Goal: Information Seeking & Learning: Understand process/instructions

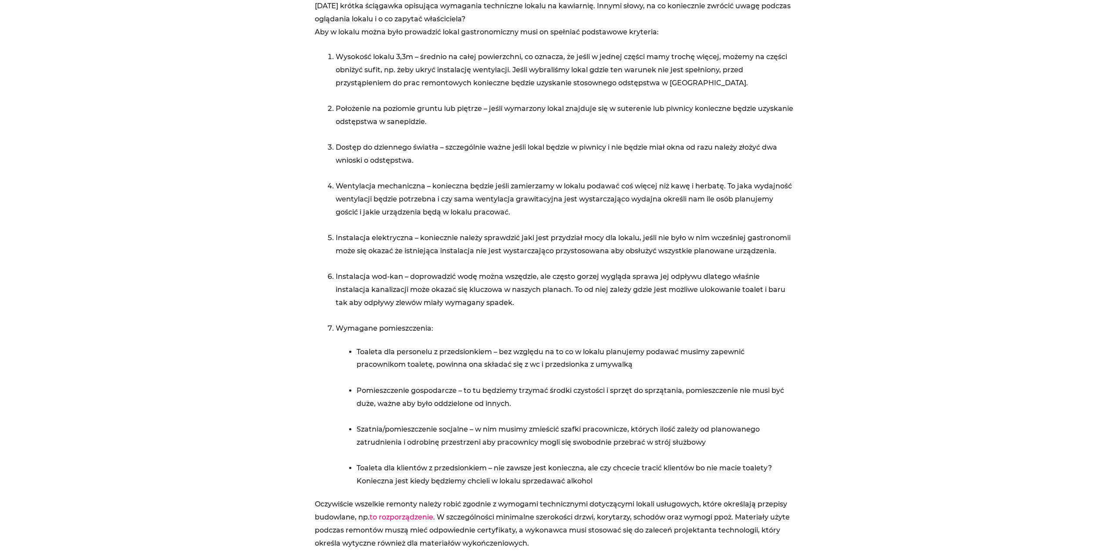
scroll to position [392, 0]
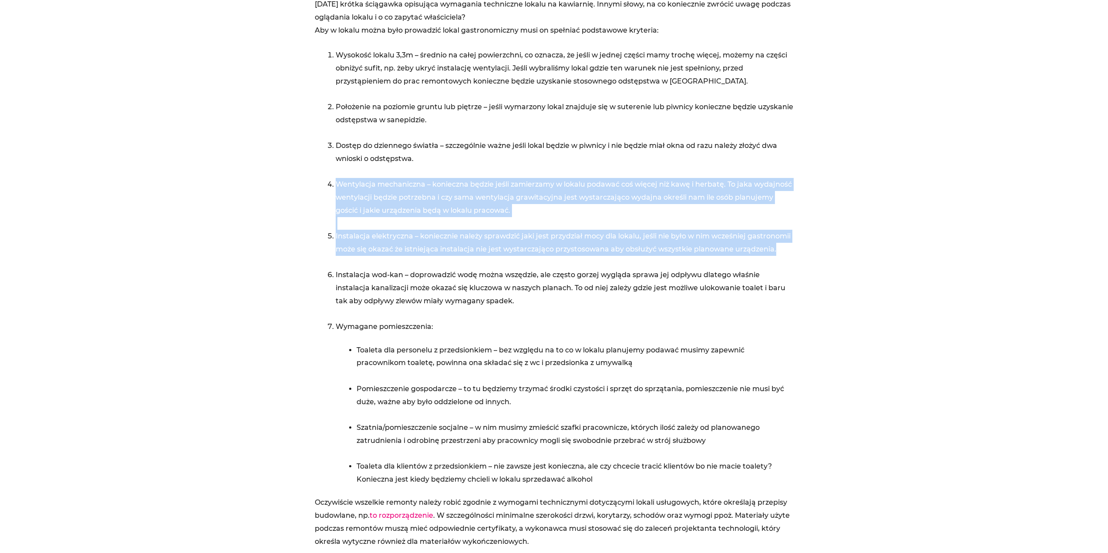
drag, startPoint x: 522, startPoint y: 213, endPoint x: 786, endPoint y: 255, distance: 266.6
click at [786, 255] on ol "Wysokość lokalu 3,3m – średnio na całej powierzchni, co oznacza, że jeśli w jed…" at bounding box center [565, 191] width 458 height 284
click at [786, 255] on li "Instalacja elektryczna – koniecznie należy sprawdzić jaki jest przydział mocy d…" at bounding box center [565, 249] width 458 height 39
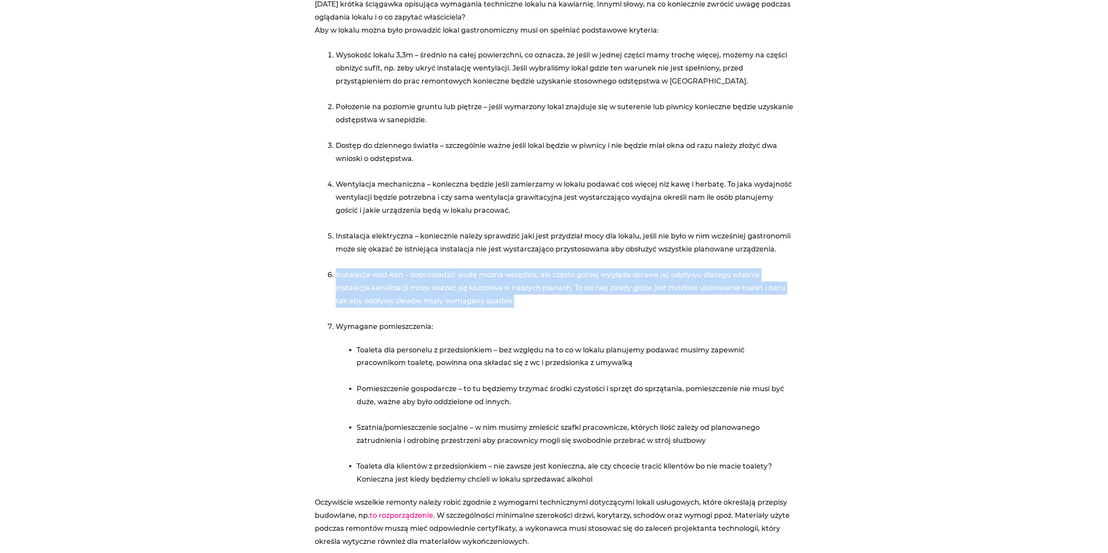
drag, startPoint x: 326, startPoint y: 273, endPoint x: 598, endPoint y: 307, distance: 274.1
click at [598, 307] on div "[DATE] krótka ściągawka opisująca wymagania techniczne lokalu na kawiarnię. Inn…" at bounding box center [554, 292] width 479 height 588
click at [598, 307] on li "Instalacja wod-kan – doprowadzić wodę można wszędzie, ale często gorzej wygląda…" at bounding box center [565, 295] width 458 height 52
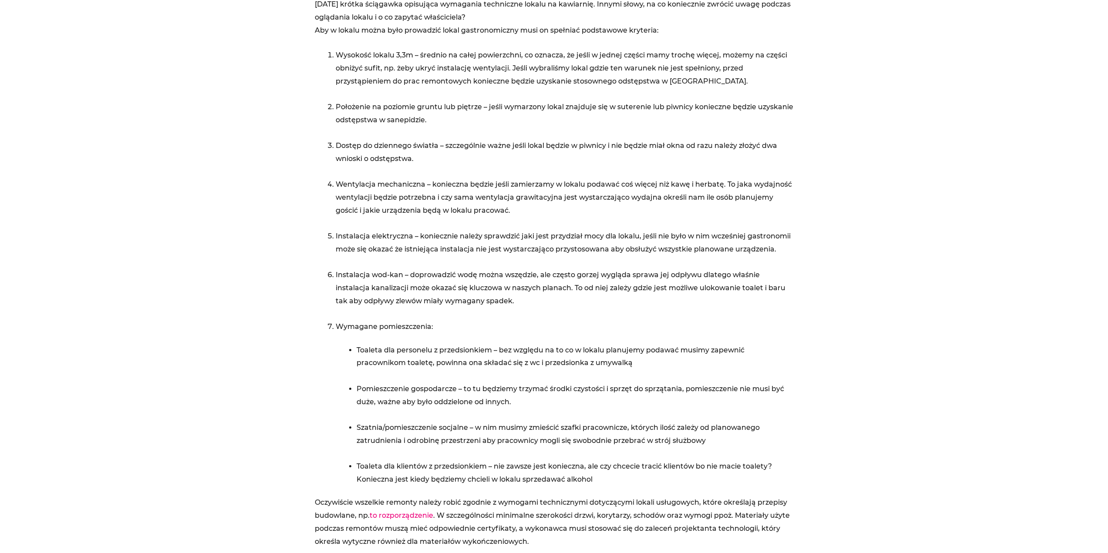
scroll to position [435, 0]
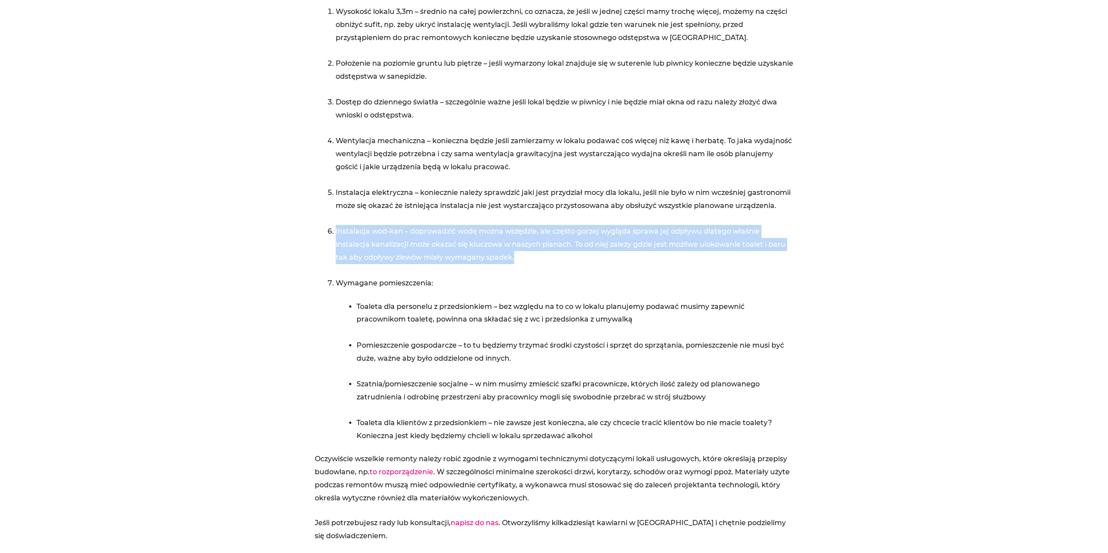
drag, startPoint x: 315, startPoint y: 229, endPoint x: 608, endPoint y: 259, distance: 294.8
click at [608, 259] on div "[DATE] krótka ściągawka opisująca wymagania techniczne lokalu na kawiarnię. Inn…" at bounding box center [554, 248] width 479 height 588
click at [608, 259] on li "Instalacja wod-kan – doprowadzić wodę można wszędzie, ale często gorzej wygląda…" at bounding box center [565, 251] width 458 height 52
drag, startPoint x: 586, startPoint y: 259, endPoint x: 280, endPoint y: 234, distance: 307.5
click at [280, 234] on section "Wyświetlenia: 6 095 Wymagania techniczne lokalu na kawiarnię [DATE] krótka ścią…" at bounding box center [554, 290] width 1108 height 767
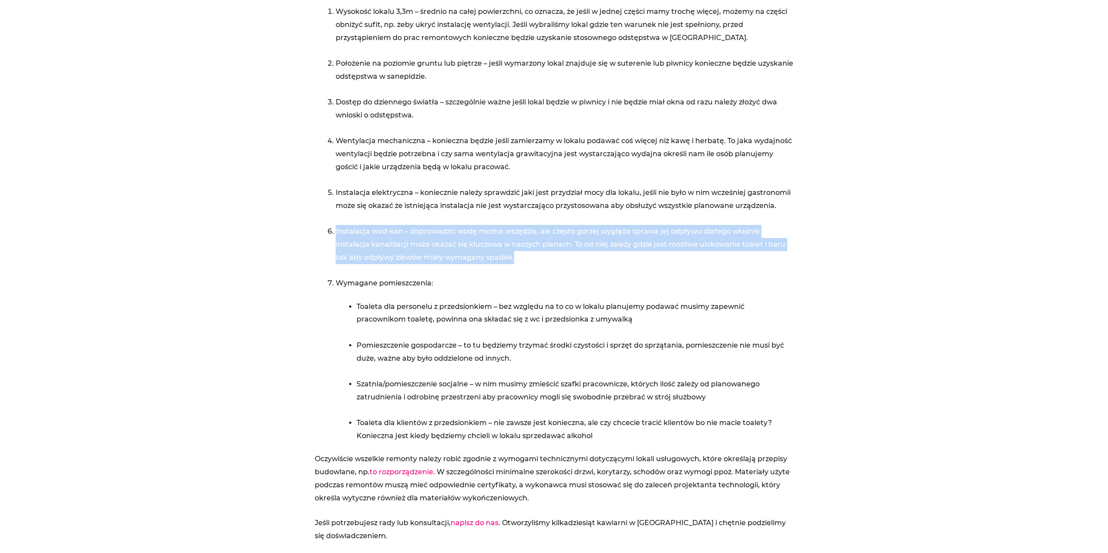
click at [280, 234] on section "Wyświetlenia: 6 095 Wymagania techniczne lokalu na kawiarnię [DATE] krótka ścią…" at bounding box center [554, 290] width 1108 height 767
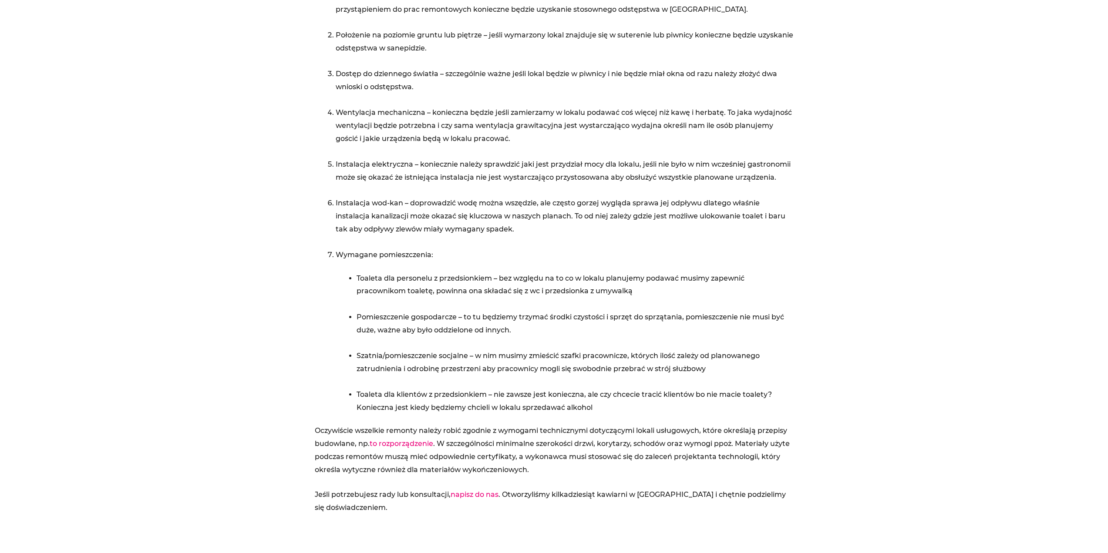
scroll to position [479, 0]
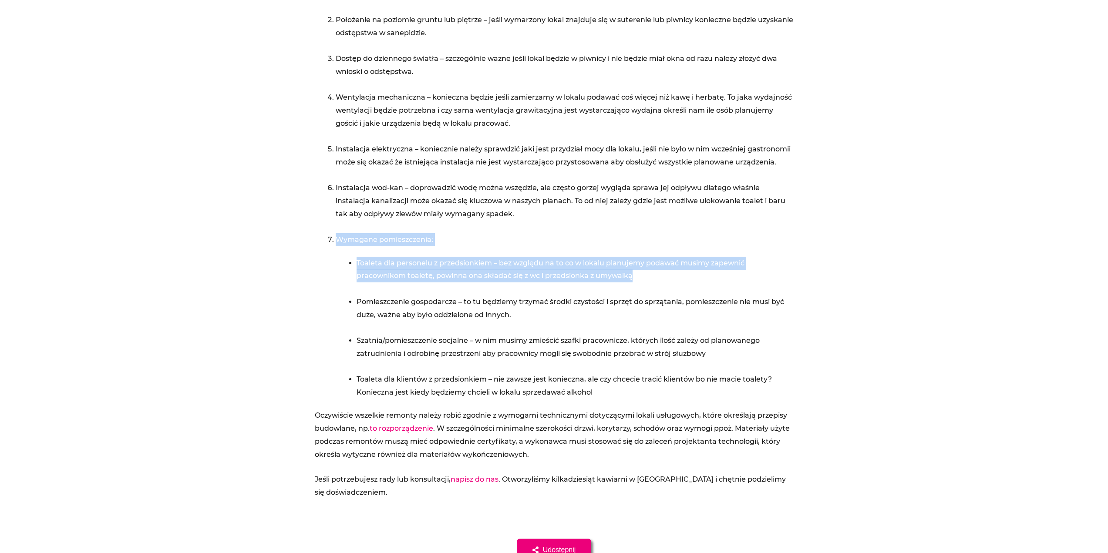
drag, startPoint x: 317, startPoint y: 239, endPoint x: 658, endPoint y: 279, distance: 343.1
click at [658, 279] on div "[DATE] krótka ściągawka opisująca wymagania techniczne lokalu na kawiarnię. Inn…" at bounding box center [554, 205] width 479 height 588
click at [658, 279] on li "Toaleta dla personelu z przedsionkiem – bez względu na to co w lokalu planujemy…" at bounding box center [574, 276] width 437 height 39
drag, startPoint x: 639, startPoint y: 280, endPoint x: 302, endPoint y: 248, distance: 339.3
click at [302, 248] on section "Wyświetlenia: 6 095 Wymagania techniczne lokalu na kawiarnię [DATE] krótka ścią…" at bounding box center [554, 246] width 1108 height 767
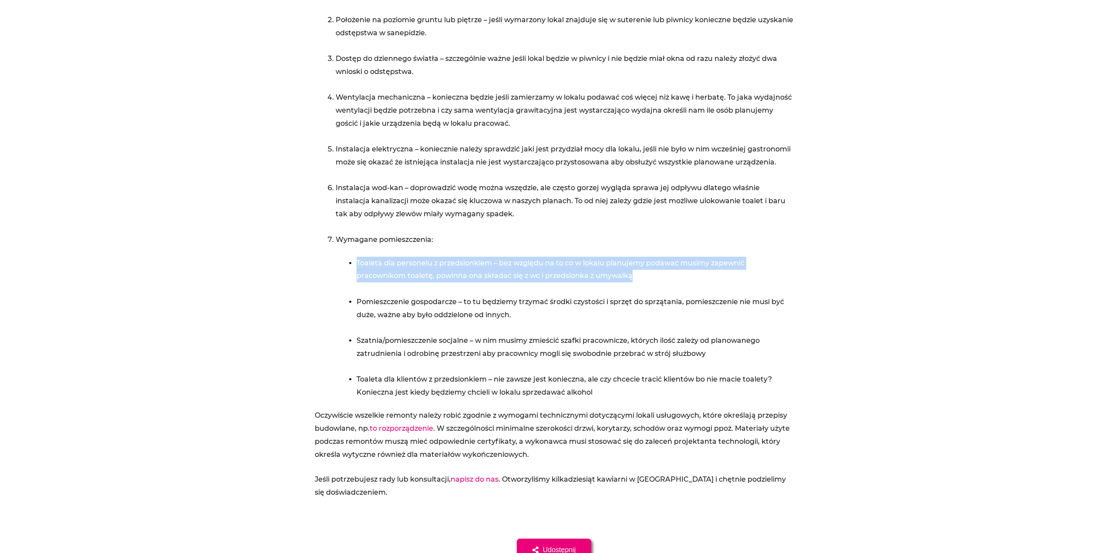
click at [302, 249] on section "Wyświetlenia: 6 095 Wymagania techniczne lokalu na kawiarnię [DATE] krótka ścią…" at bounding box center [554, 246] width 1108 height 767
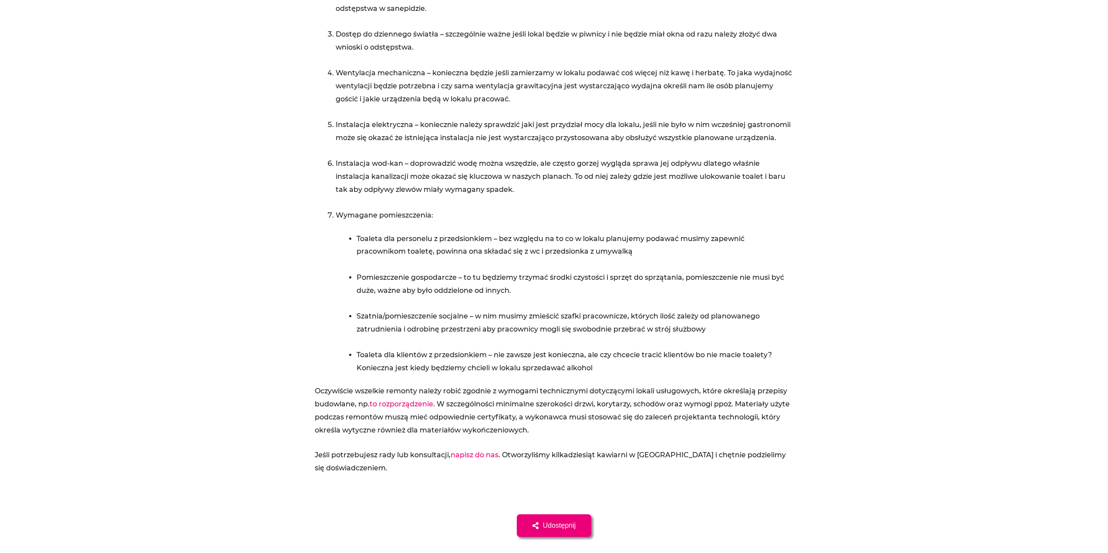
scroll to position [522, 0]
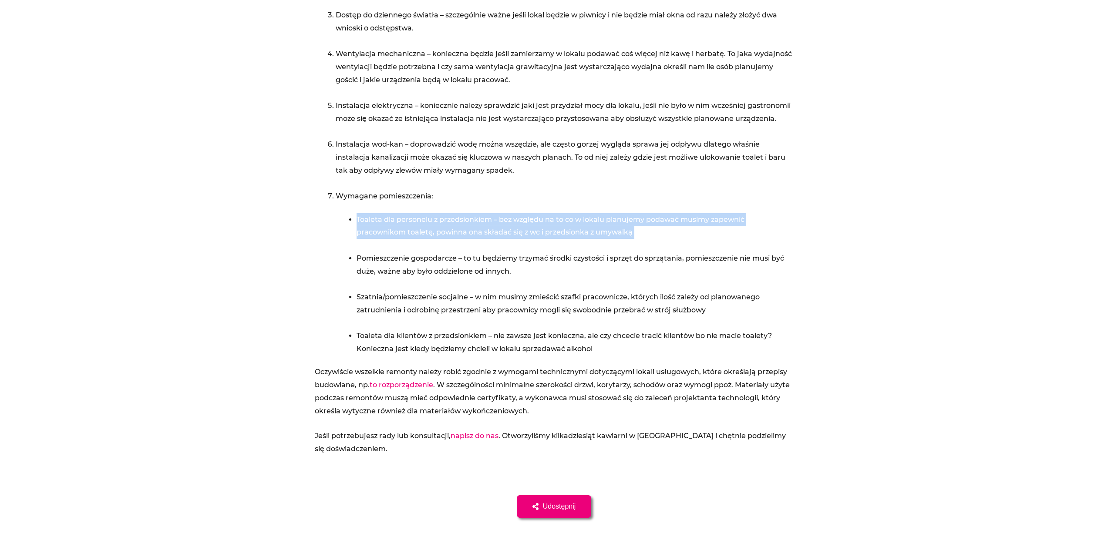
drag, startPoint x: 323, startPoint y: 212, endPoint x: 655, endPoint y: 240, distance: 332.8
click at [655, 240] on div "[DATE] krótka ściągawka opisująca wymagania techniczne lokalu na kawiarnię. Inn…" at bounding box center [554, 161] width 479 height 588
click at [655, 240] on li "Toaleta dla personelu z przedsionkiem – bez względu na to co w lokalu planujemy…" at bounding box center [574, 232] width 437 height 39
drag, startPoint x: 654, startPoint y: 241, endPoint x: 340, endPoint y: 223, distance: 314.3
click at [340, 223] on li "Toaleta dla personelu z przedsionkiem – bez względu na to co w lokalu planujemy…" at bounding box center [565, 284] width 458 height 142
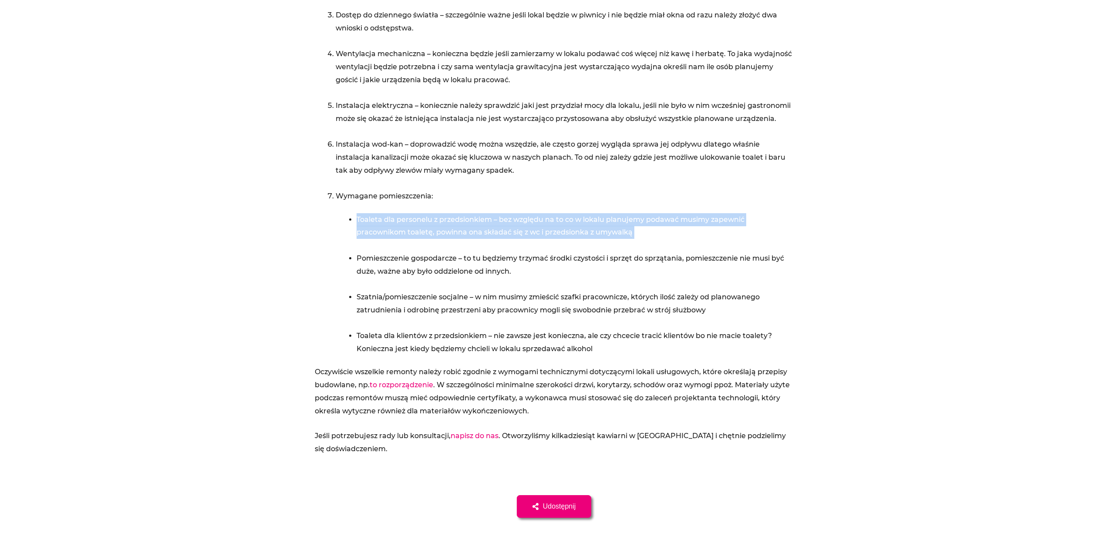
click at [340, 223] on li "Toaleta dla personelu z przedsionkiem – bez względu na to co w lokalu planujemy…" at bounding box center [565, 284] width 458 height 142
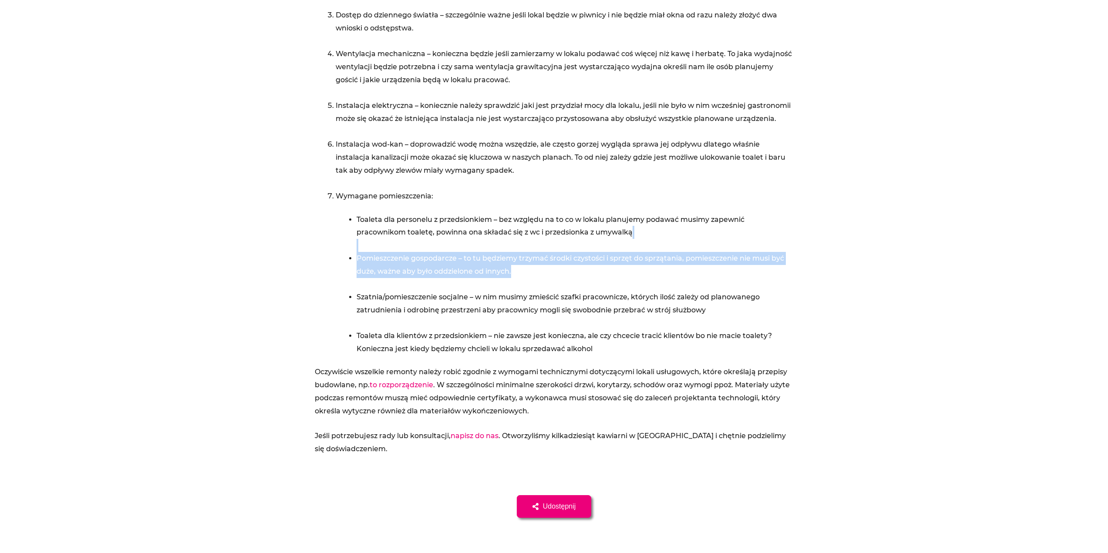
drag, startPoint x: 338, startPoint y: 249, endPoint x: 563, endPoint y: 273, distance: 226.8
click at [563, 273] on li "Toaleta dla personelu z przedsionkiem – bez względu na to co w lokalu planujemy…" at bounding box center [565, 284] width 458 height 142
click at [563, 273] on li "Pomieszczenie gospodarcze – to tu będziemy trzymać środki czystości i sprzęt do…" at bounding box center [574, 271] width 437 height 39
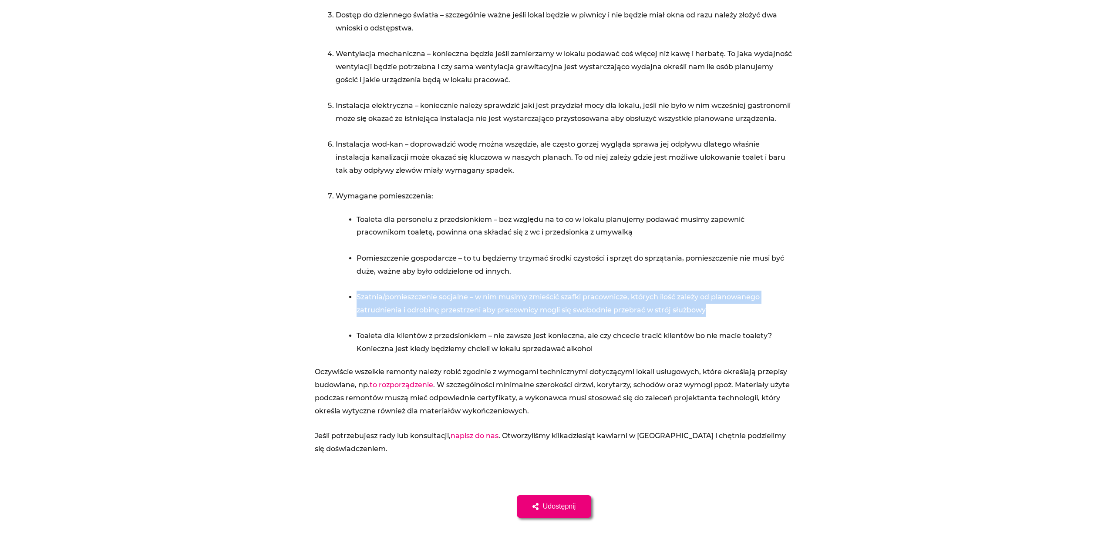
drag, startPoint x: 337, startPoint y: 297, endPoint x: 771, endPoint y: 309, distance: 434.1
click at [771, 309] on li "Toaleta dla personelu z przedsionkiem – bez względu na to co w lokalu planujemy…" at bounding box center [565, 284] width 458 height 142
click at [771, 309] on li "Szatnia/pomieszczenie socjalne – w nim musimy zmieścić szafki pracownicze, któr…" at bounding box center [574, 310] width 437 height 39
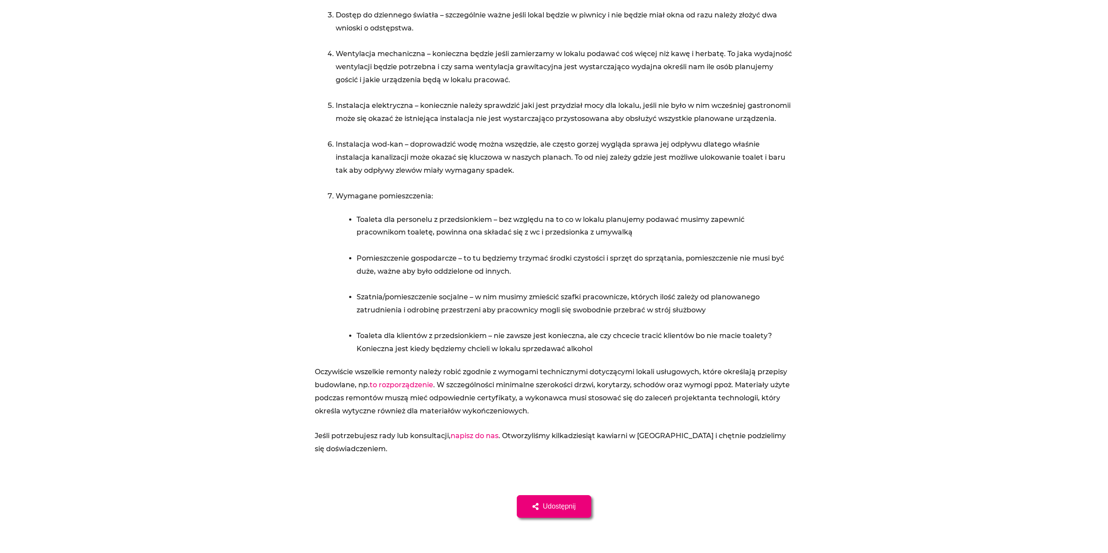
click at [541, 349] on li "Toaleta dla klientów z przedsionkiem – nie zawsze jest konieczna, ale czy chcec…" at bounding box center [574, 342] width 437 height 26
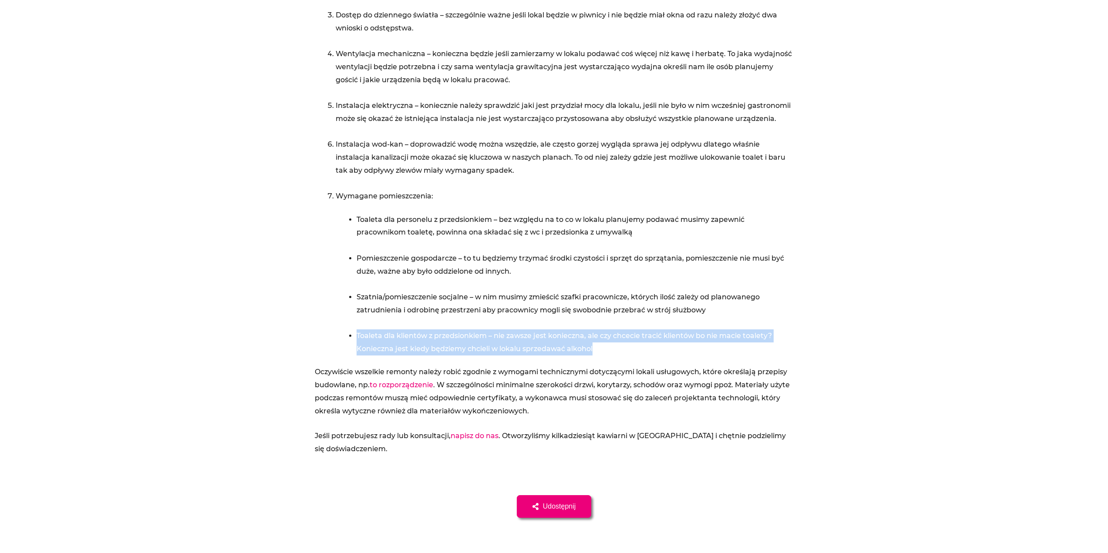
drag, startPoint x: 353, startPoint y: 333, endPoint x: 652, endPoint y: 346, distance: 299.3
click at [652, 346] on li "Toaleta dla klientów z przedsionkiem – nie zawsze jest konieczna, ale czy chcec…" at bounding box center [569, 342] width 447 height 26
click at [652, 346] on li "Toaleta dla klientów z przedsionkiem – nie zawsze jest konieczna, ale czy chcec…" at bounding box center [574, 342] width 437 height 26
drag, startPoint x: 652, startPoint y: 346, endPoint x: 329, endPoint y: 335, distance: 323.6
click at [329, 335] on div "[DATE] krótka ściągawka opisująca wymagania techniczne lokalu na kawiarnię. Inn…" at bounding box center [554, 161] width 479 height 588
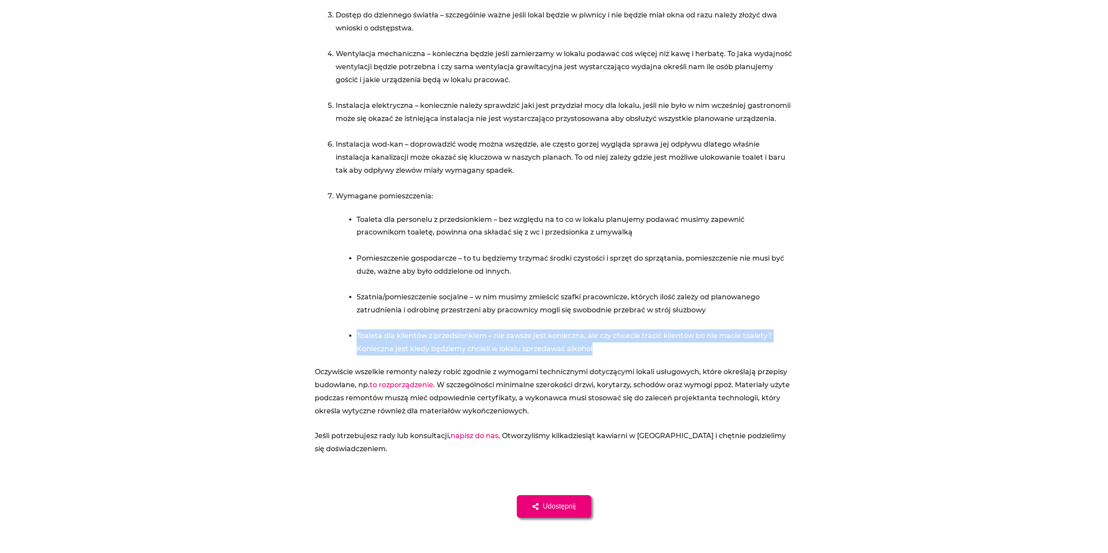
click at [329, 335] on div "[DATE] krótka ściągawka opisująca wymagania techniczne lokalu na kawiarnię. Inn…" at bounding box center [554, 161] width 479 height 588
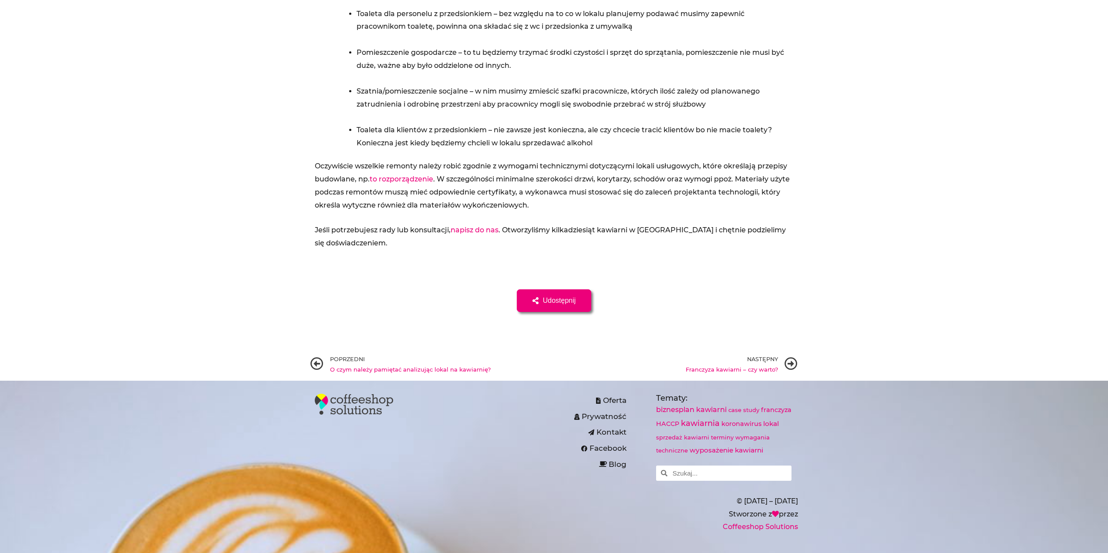
scroll to position [741, 0]
